Goal: Task Accomplishment & Management: Manage account settings

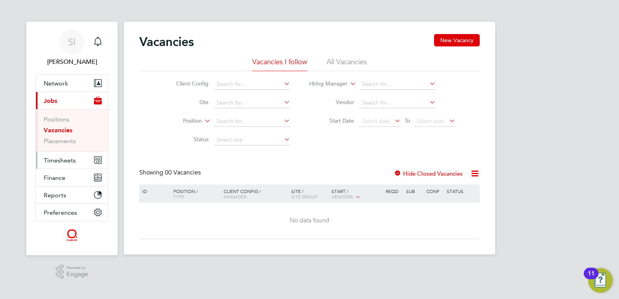
click at [55, 160] on span "Timesheets" at bounding box center [60, 160] width 32 height 7
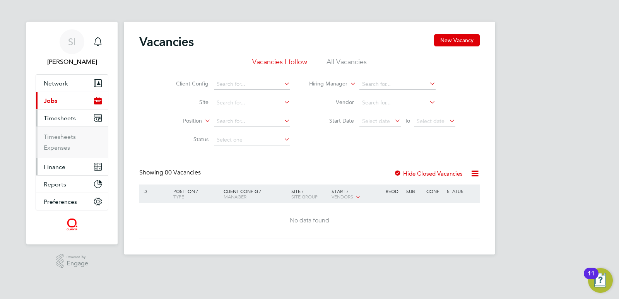
click at [50, 168] on span "Finance" at bounding box center [55, 166] width 22 height 7
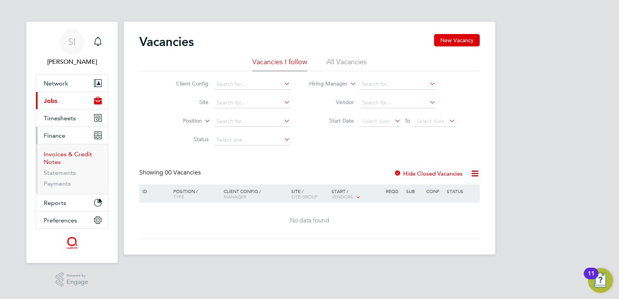
click at [55, 153] on link "Invoices & Credit Notes" at bounding box center [68, 158] width 48 height 15
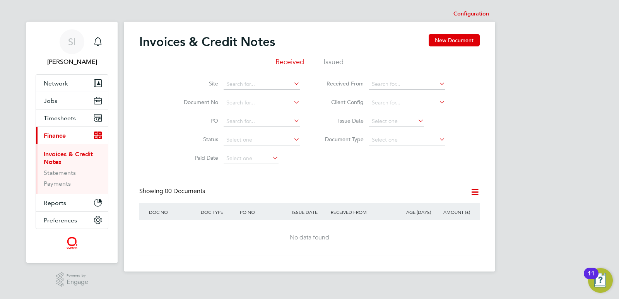
click at [336, 63] on li "Issued" at bounding box center [333, 64] width 20 height 14
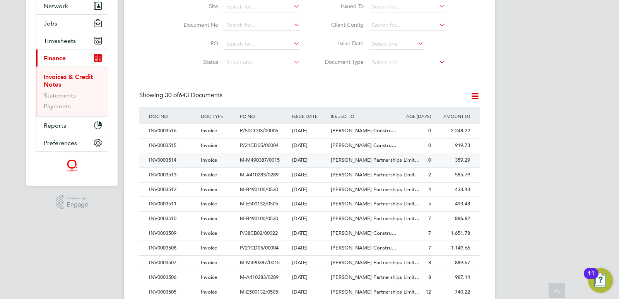
click at [265, 162] on span "M-M490387/0015" at bounding box center [260, 160] width 40 height 7
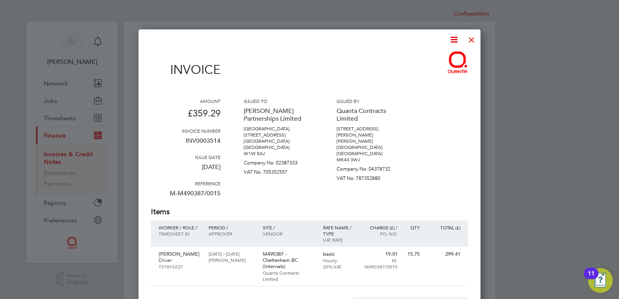
click at [469, 38] on div at bounding box center [472, 38] width 14 height 14
